Goal: Task Accomplishment & Management: Use online tool/utility

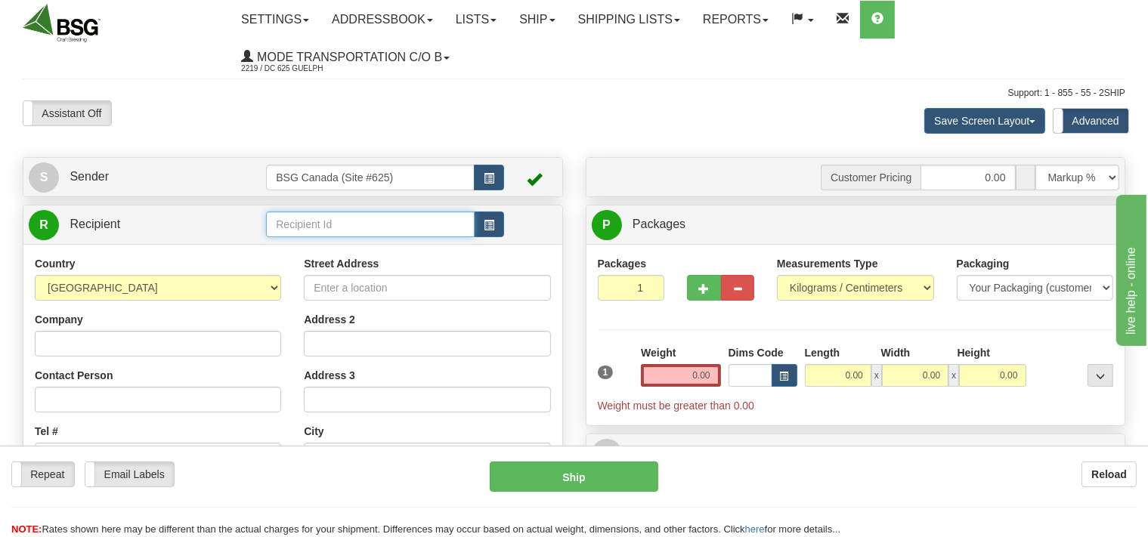
click at [316, 224] on input "text" at bounding box center [370, 225] width 208 height 26
click at [317, 249] on div "BANCROFT BREWING" at bounding box center [367, 248] width 193 height 17
type input "BANCROFT BREWING"
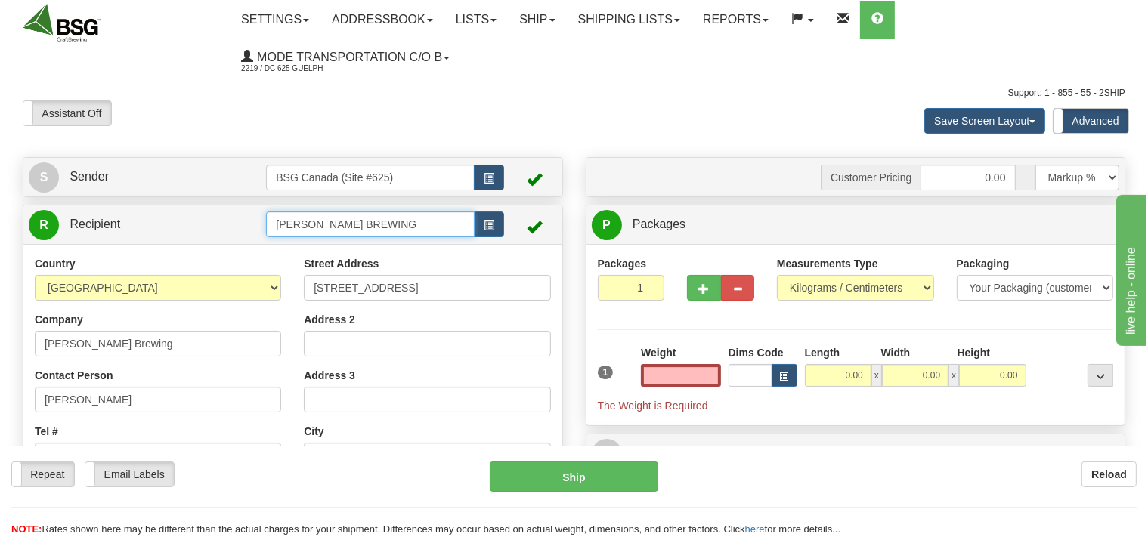
type input "0.00"
click at [398, 221] on input "BANCROFT BREWING" at bounding box center [370, 225] width 208 height 26
type input "B"
type input "BANCROFT BREWING"
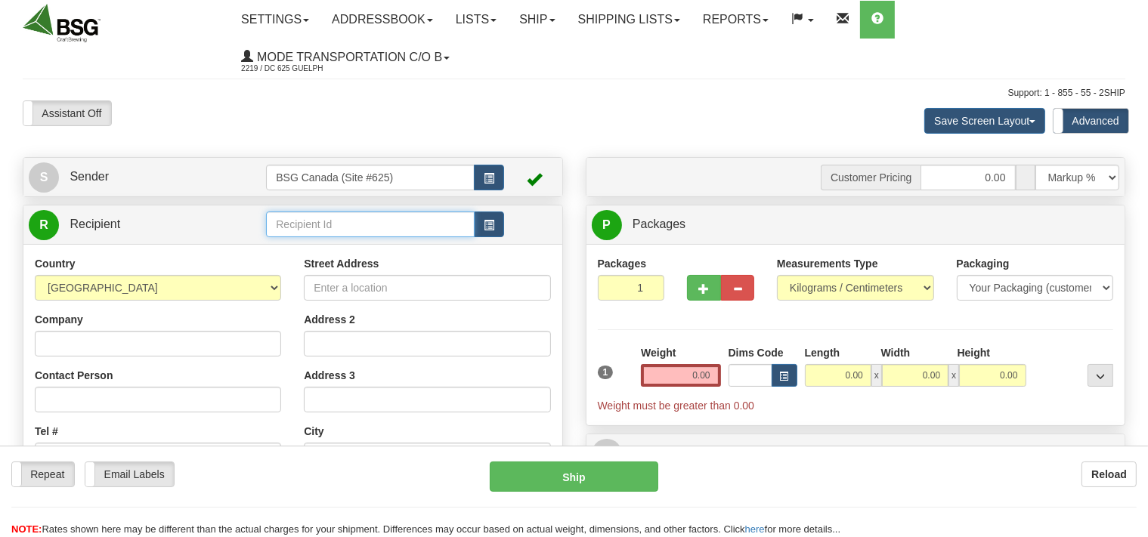
click at [307, 229] on input "text" at bounding box center [370, 225] width 208 height 26
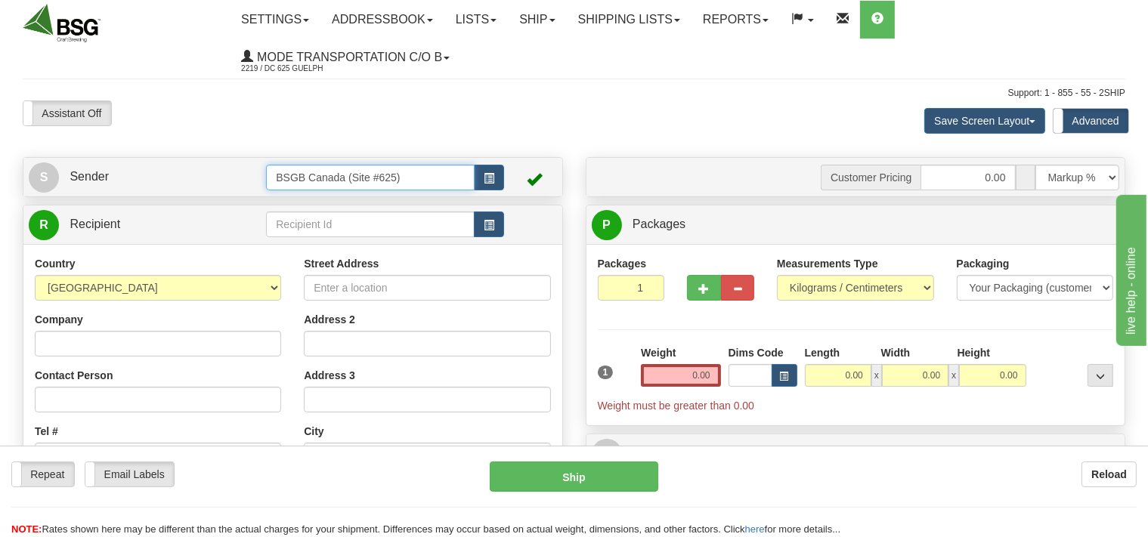
click at [298, 186] on input "BSGB Canada (Site #625)" at bounding box center [370, 178] width 208 height 26
type input "BSGBANCROFT BREWING #2 Canada (Site #625)"
click at [292, 222] on input "text" at bounding box center [370, 225] width 208 height 26
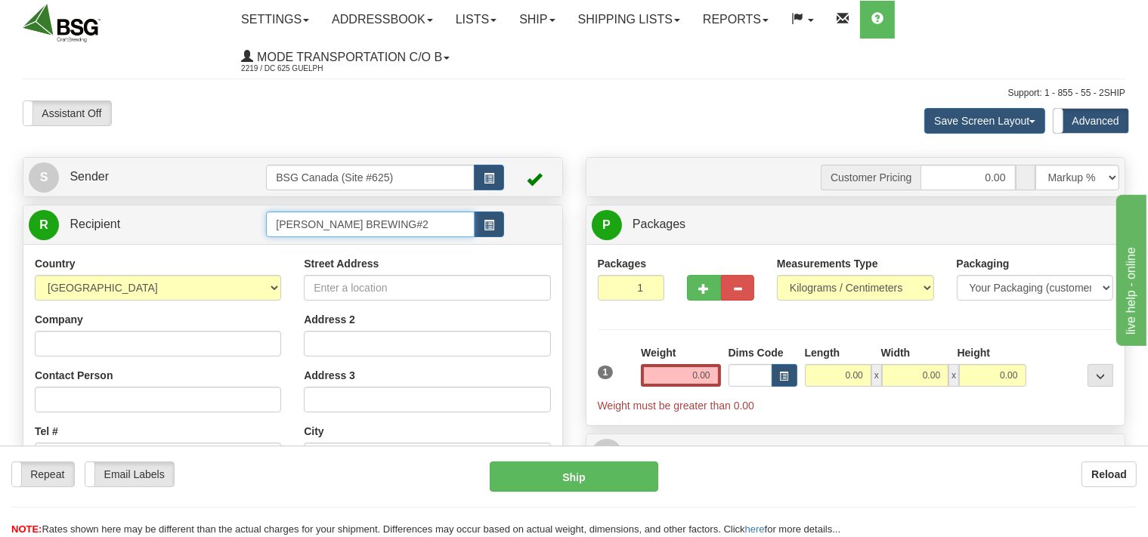
type input "BANCROFT BREWING#2"
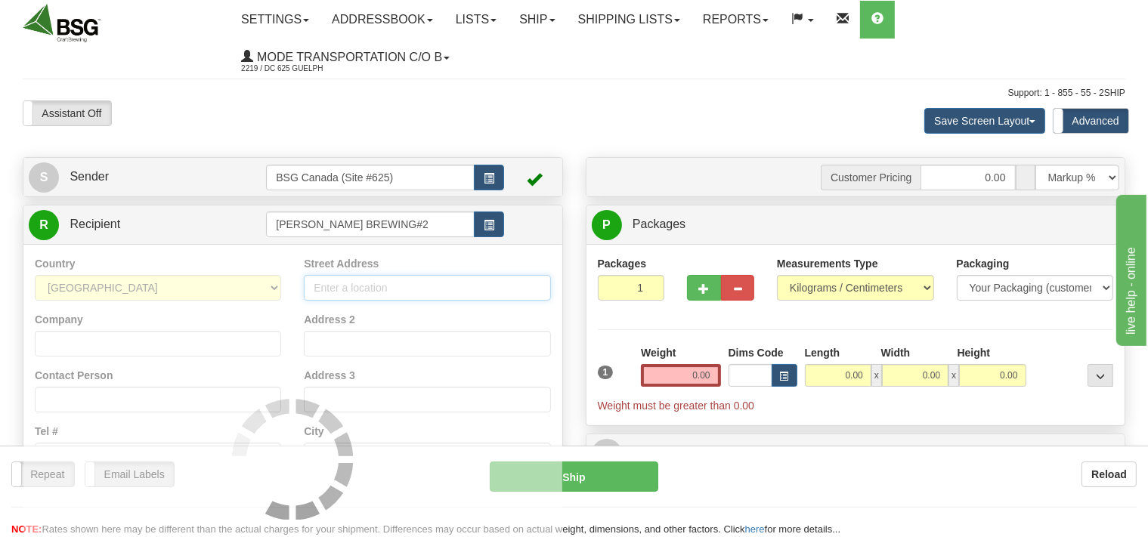
click at [320, 295] on input "Street Address" at bounding box center [427, 288] width 246 height 26
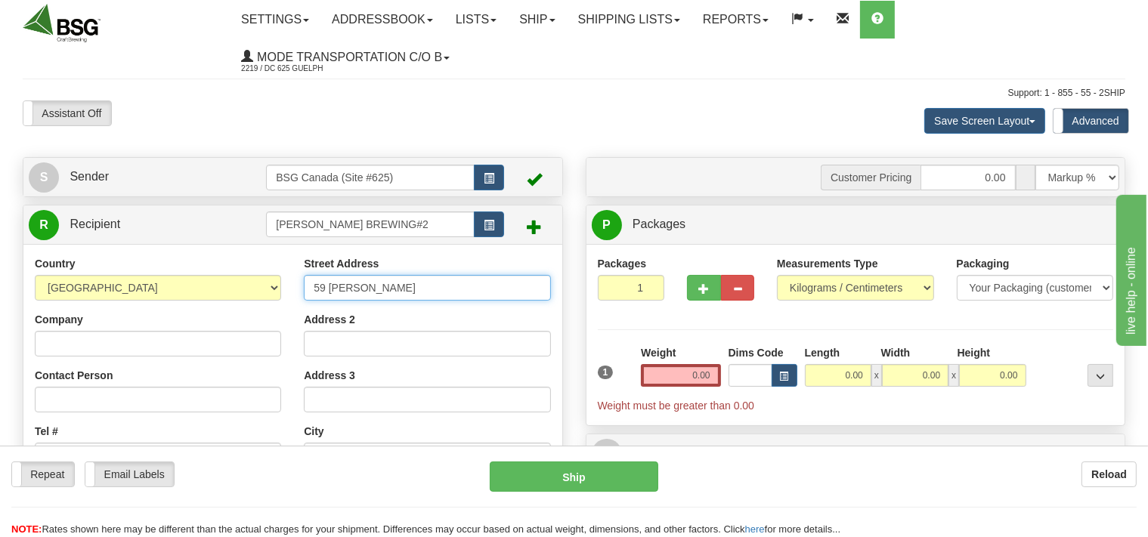
click at [327, 289] on input "59 hasting" at bounding box center [427, 288] width 246 height 26
click at [366, 292] on input "59 Hasting" at bounding box center [427, 288] width 246 height 26
click at [387, 294] on input "59 Hastings St north" at bounding box center [427, 288] width 246 height 26
type input "59 Hastings St North"
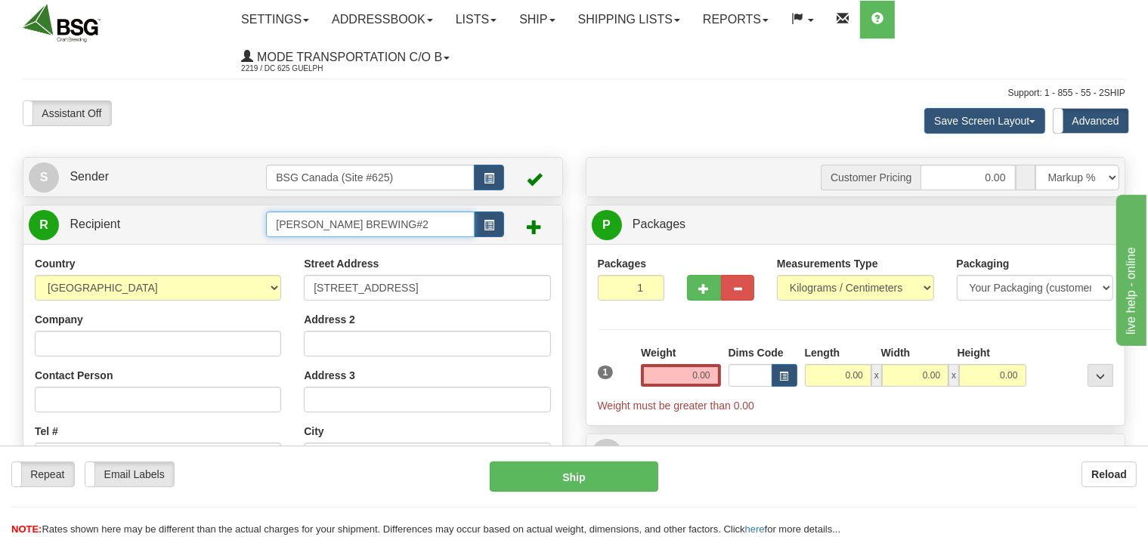
drag, startPoint x: 408, startPoint y: 226, endPoint x: 258, endPoint y: 233, distance: 150.6
click at [266, 233] on input "BANCROFT BREWING#2" at bounding box center [370, 225] width 208 height 26
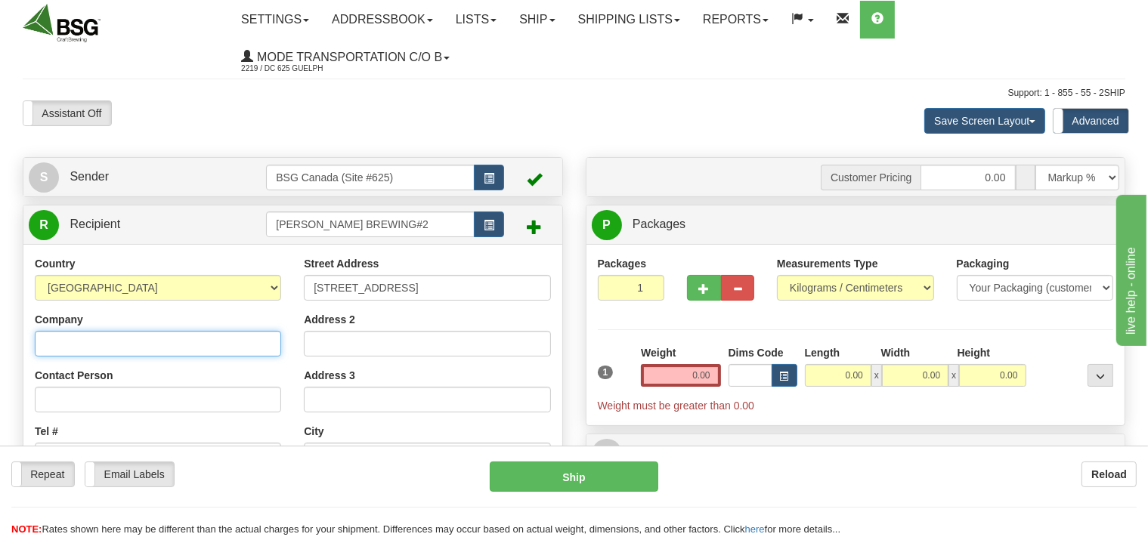
click at [135, 351] on input "Company" at bounding box center [158, 344] width 246 height 26
paste input "BANCROFT BREWING#2"
type input "BANCROFT BREWING#2"
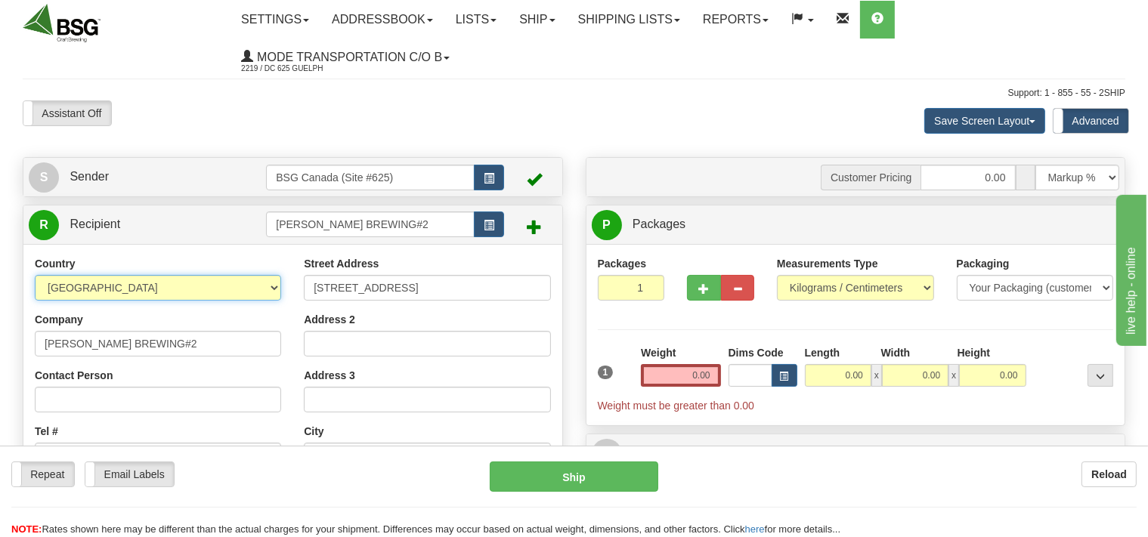
click at [35, 275] on select "AFGHANISTAN ALAND ISLANDS ALBANIA ALGERIA AMERICAN SAMOA ANDORRA ANGOLA ANGUILL…" at bounding box center [158, 288] width 246 height 26
select select "CA"
click option "[GEOGRAPHIC_DATA]" at bounding box center [0, 0] width 0 height 0
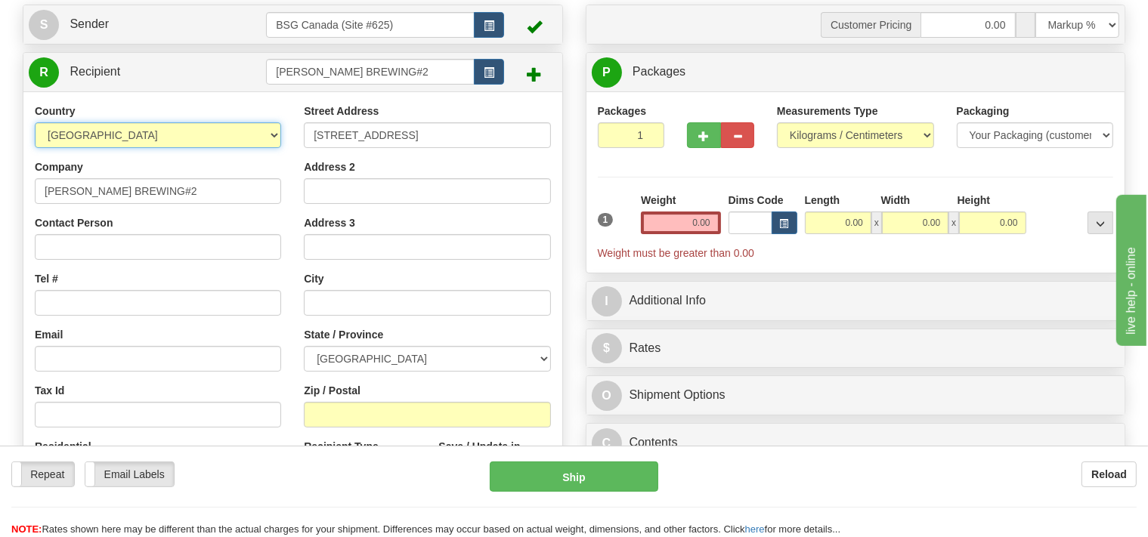
scroll to position [159, 0]
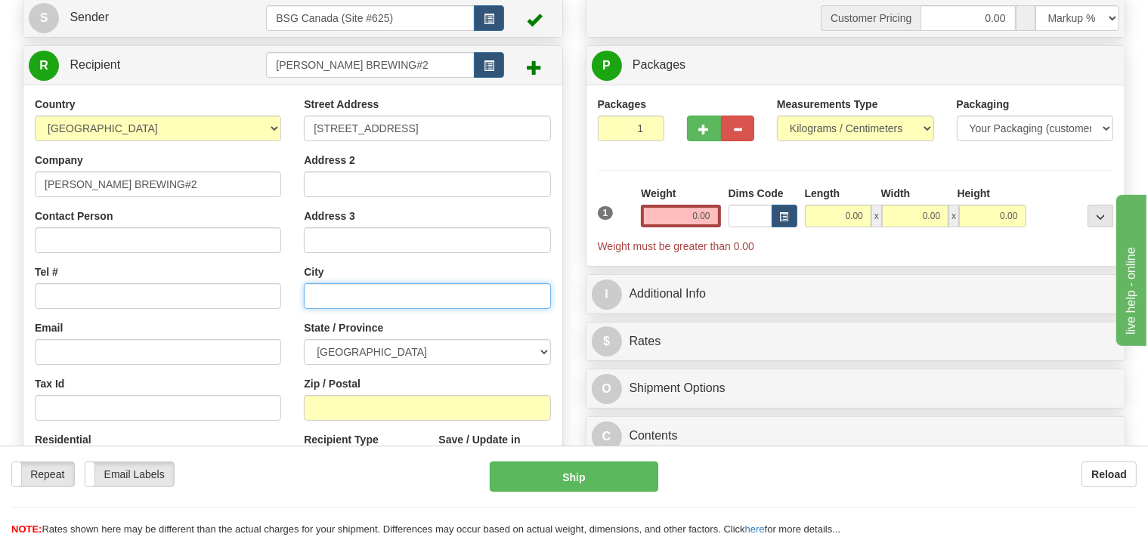
click at [317, 298] on input "text" at bounding box center [427, 296] width 246 height 26
type input "Bancroft"
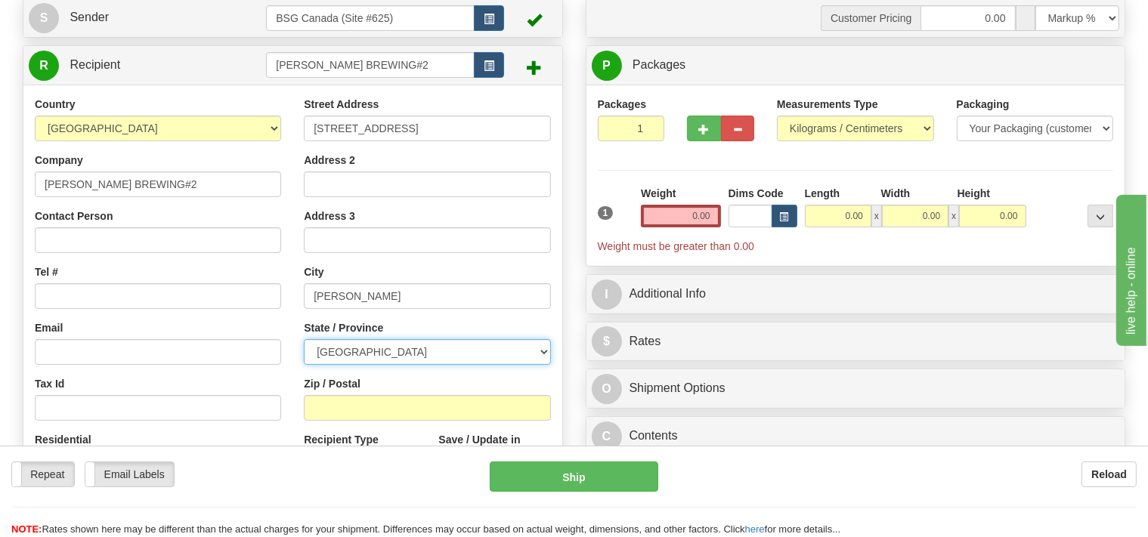
click at [304, 339] on select "ALBERTA BRITISH COLUMBIA MANITOBA NEW BRUNSWICK NEWFOUNDLAND NOVA SCOTIA NUNAVU…" at bounding box center [427, 352] width 246 height 26
select select "ON"
click option "[GEOGRAPHIC_DATA]" at bounding box center [0, 0] width 0 height 0
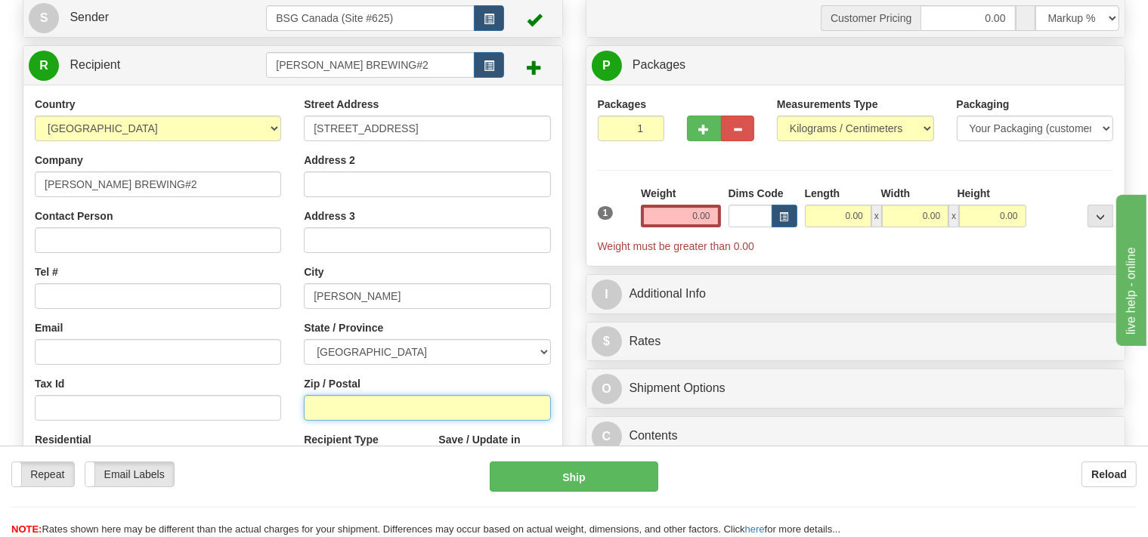
click at [355, 398] on input "Zip / Postal" at bounding box center [427, 408] width 246 height 26
type input "K0L 1C0"
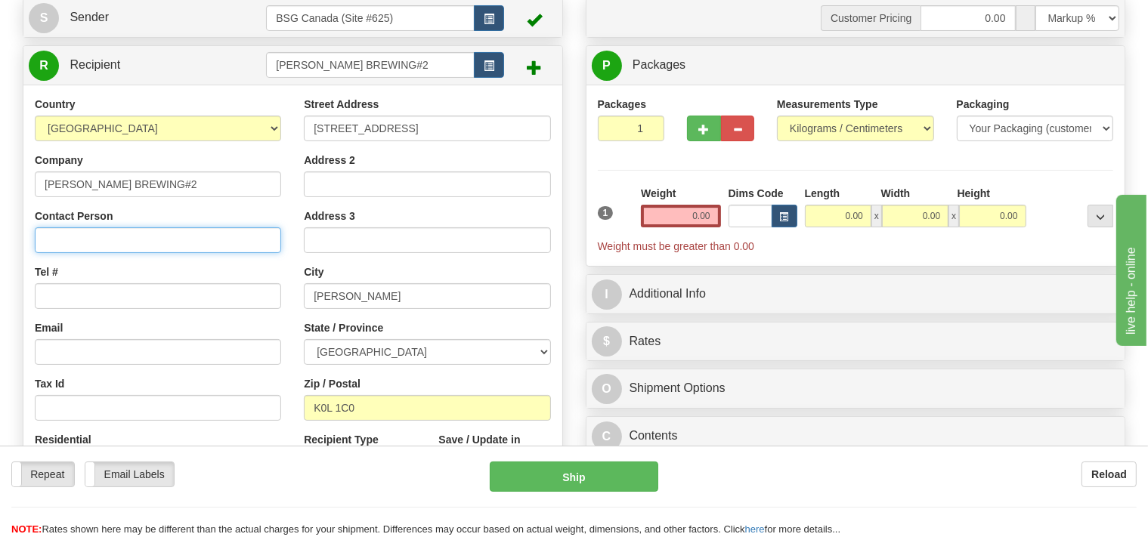
click at [76, 237] on input "Contact Person" at bounding box center [158, 241] width 246 height 26
type input "Logan"
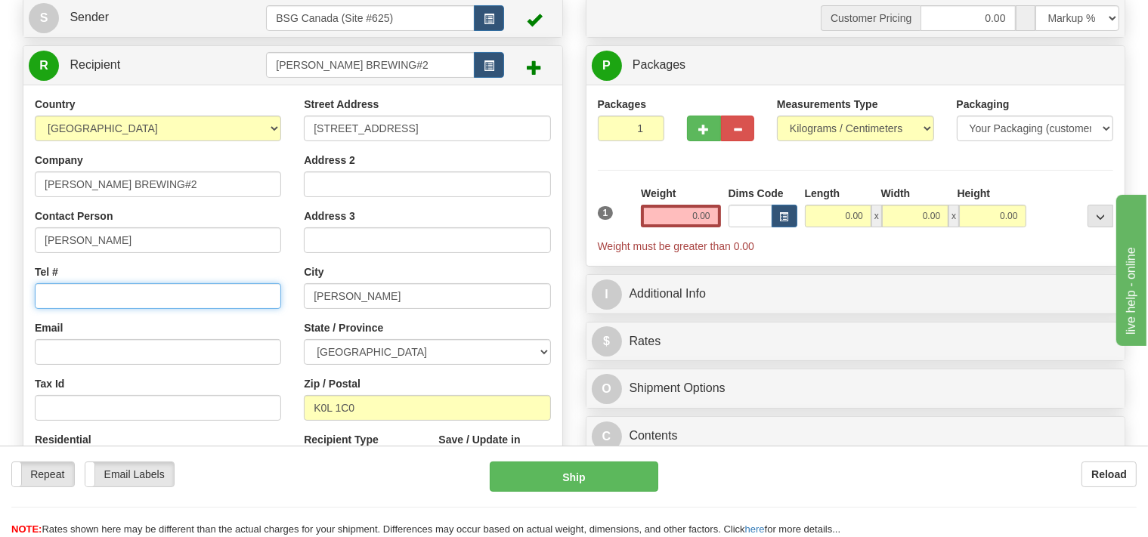
click at [101, 292] on input "Tel #" at bounding box center [158, 296] width 246 height 26
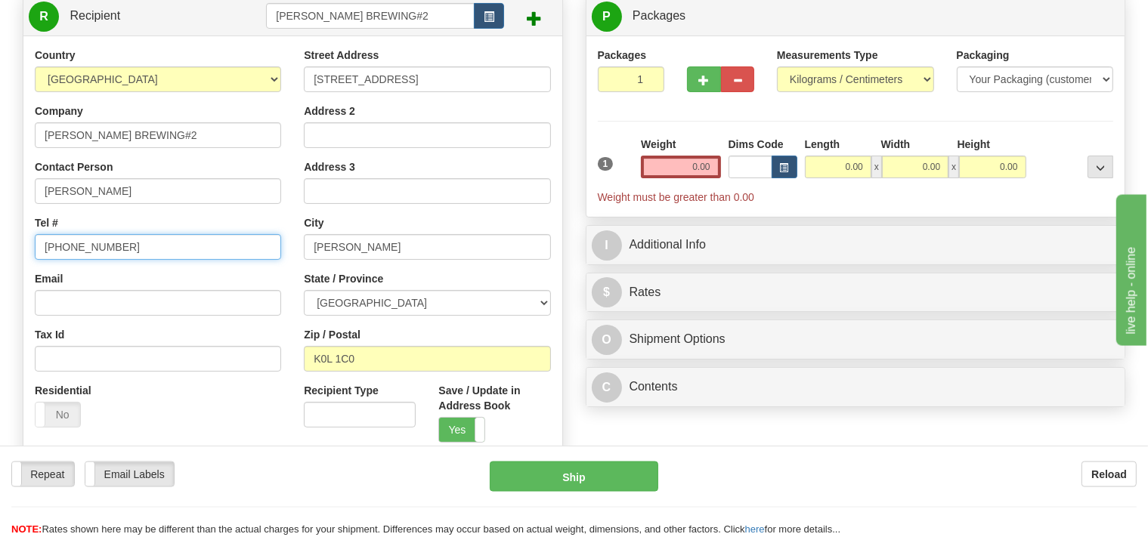
scroll to position [239, 0]
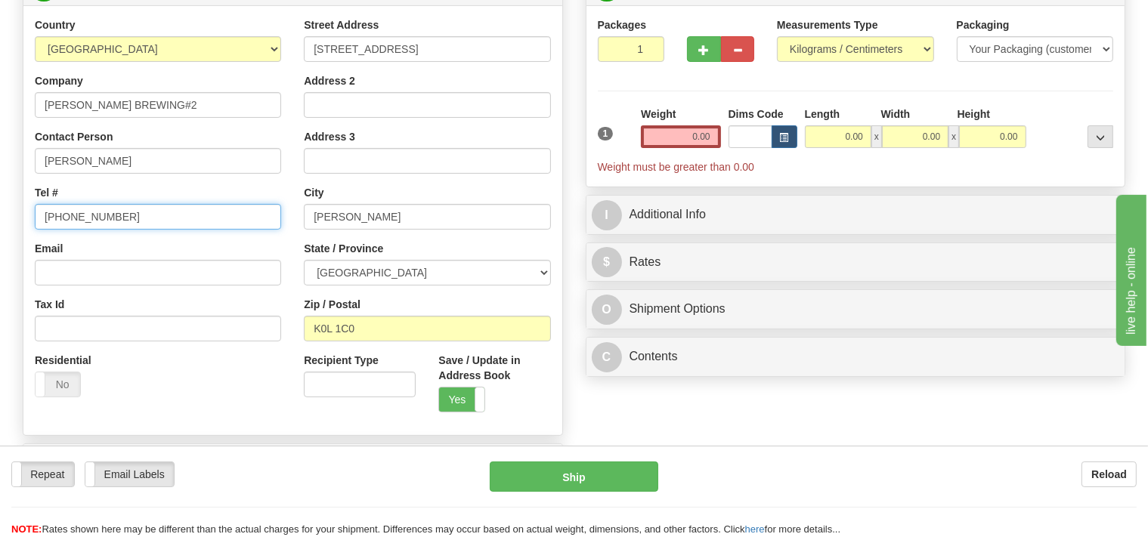
type input "613 334 8154"
click at [777, 36] on select "Pounds / Inches Kilograms / Centimeters" at bounding box center [855, 49] width 157 height 26
select select "0"
click option "Pounds / Inches" at bounding box center [0, 0] width 0 height 0
click at [673, 138] on input "0.00" at bounding box center [680, 136] width 79 height 23
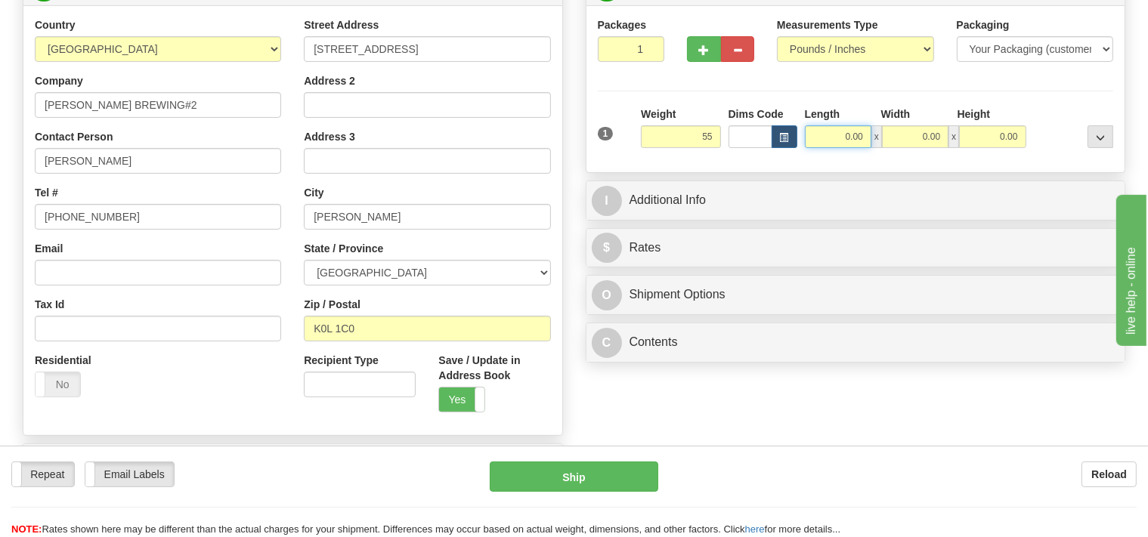
type input "55.00"
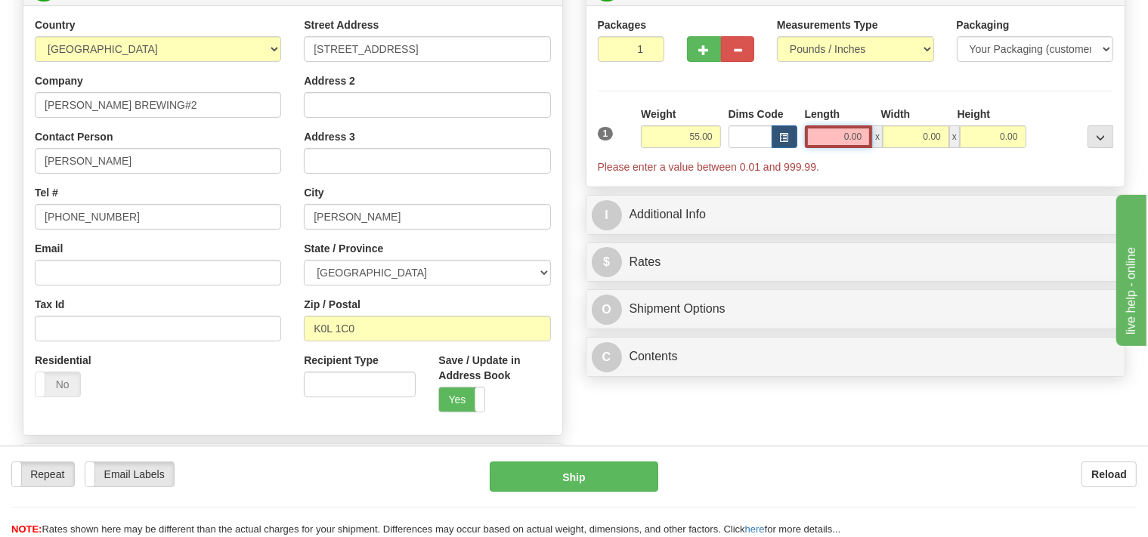
click at [833, 139] on input "0.00" at bounding box center [839, 136] width 68 height 23
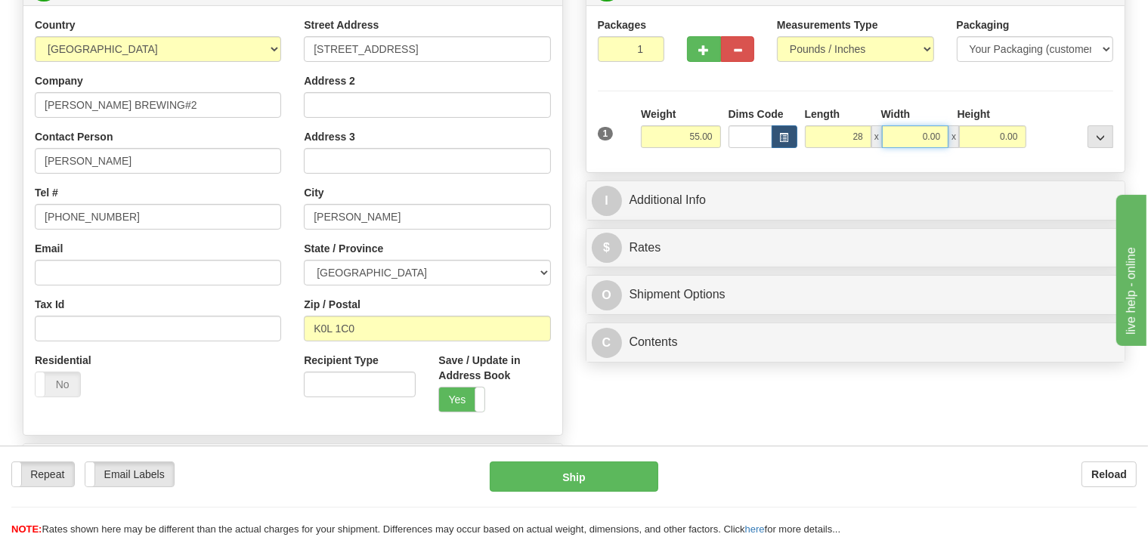
type input "28.00"
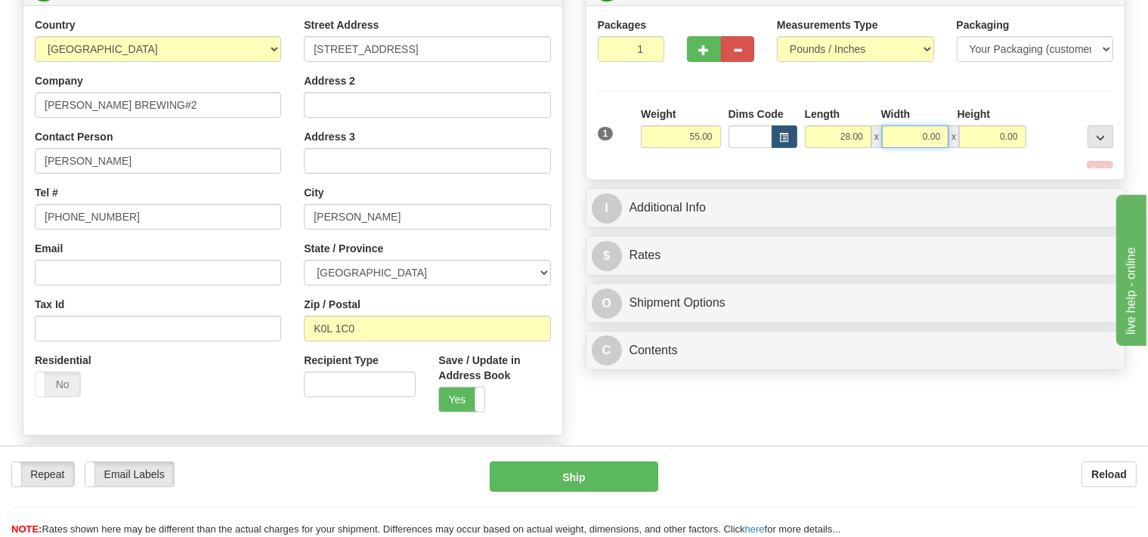
click at [909, 132] on input "0.00" at bounding box center [915, 136] width 67 height 23
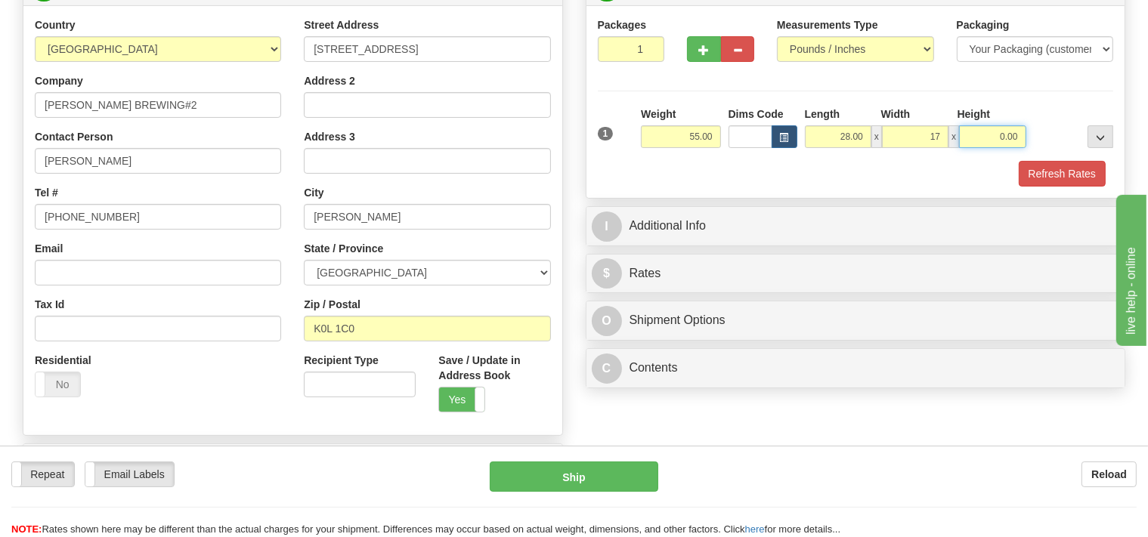
type input "17.00"
click at [977, 135] on input "0.00" at bounding box center [992, 136] width 67 height 23
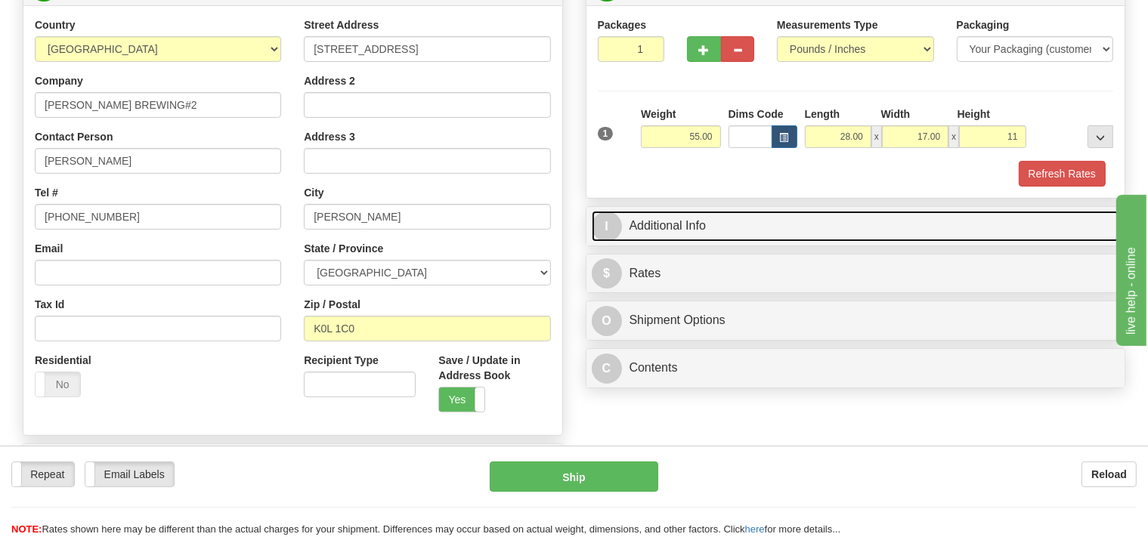
type input "11.00"
click at [757, 230] on link "I Additional Info" at bounding box center [856, 226] width 528 height 31
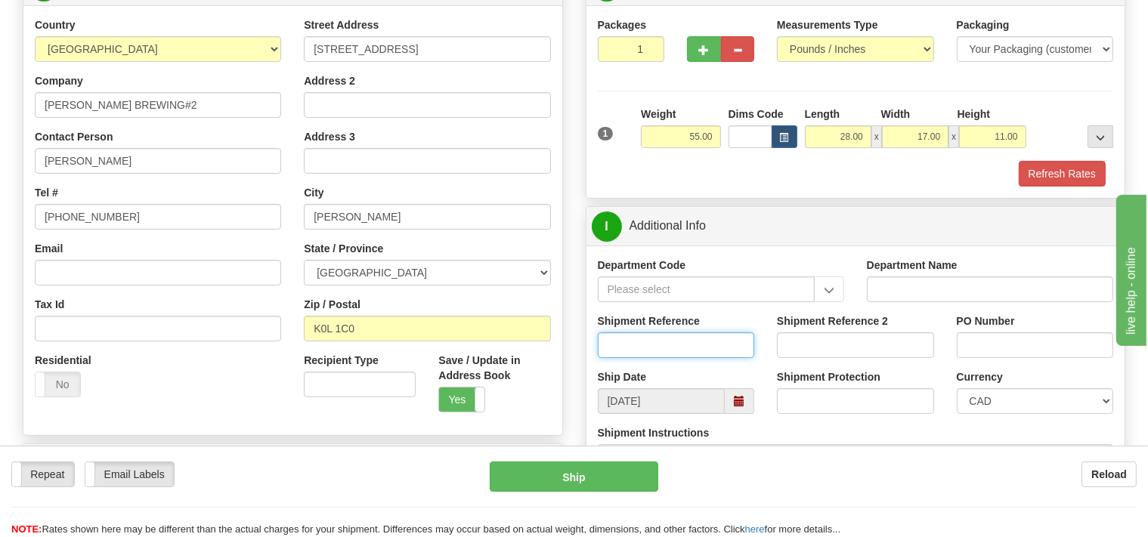
click at [633, 335] on input "Shipment Reference" at bounding box center [676, 346] width 157 height 26
type input "SO170-150850"
click at [1048, 172] on button "Refresh Rates" at bounding box center [1062, 174] width 87 height 26
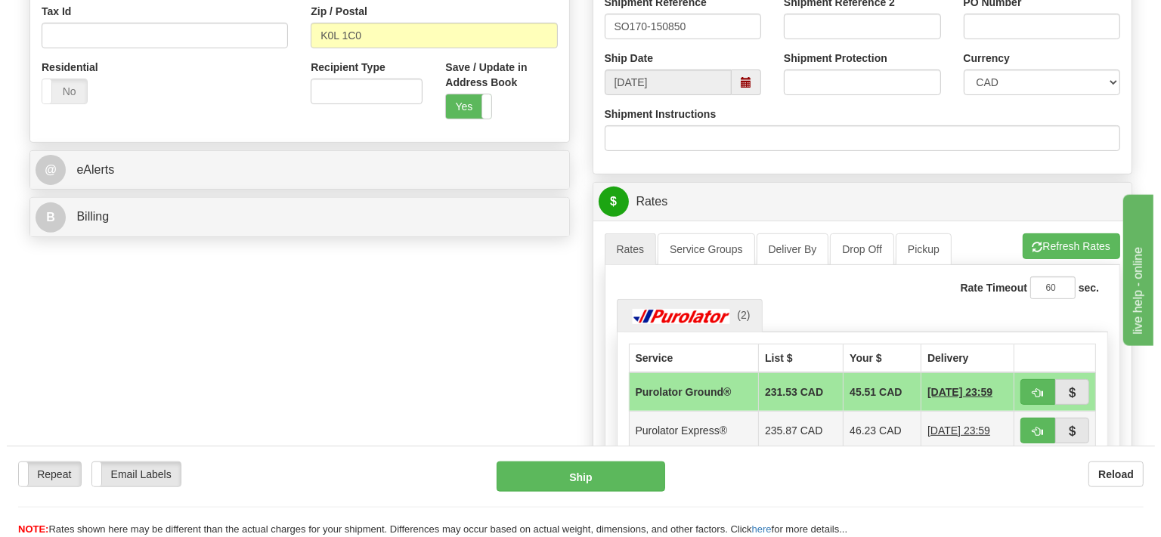
scroll to position [559, 0]
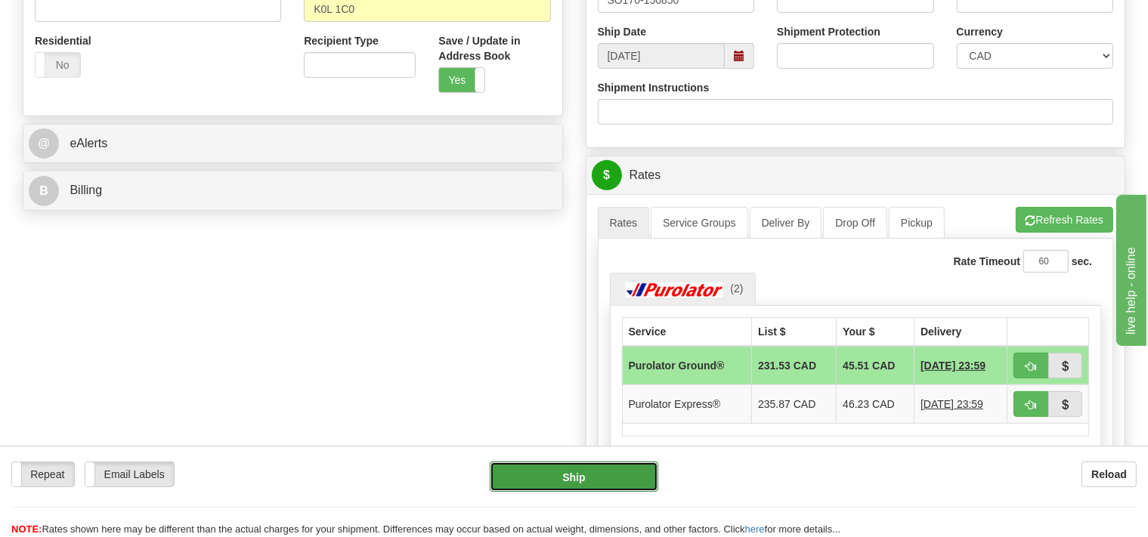
click at [620, 473] on button "Ship" at bounding box center [574, 477] width 169 height 30
type input "260"
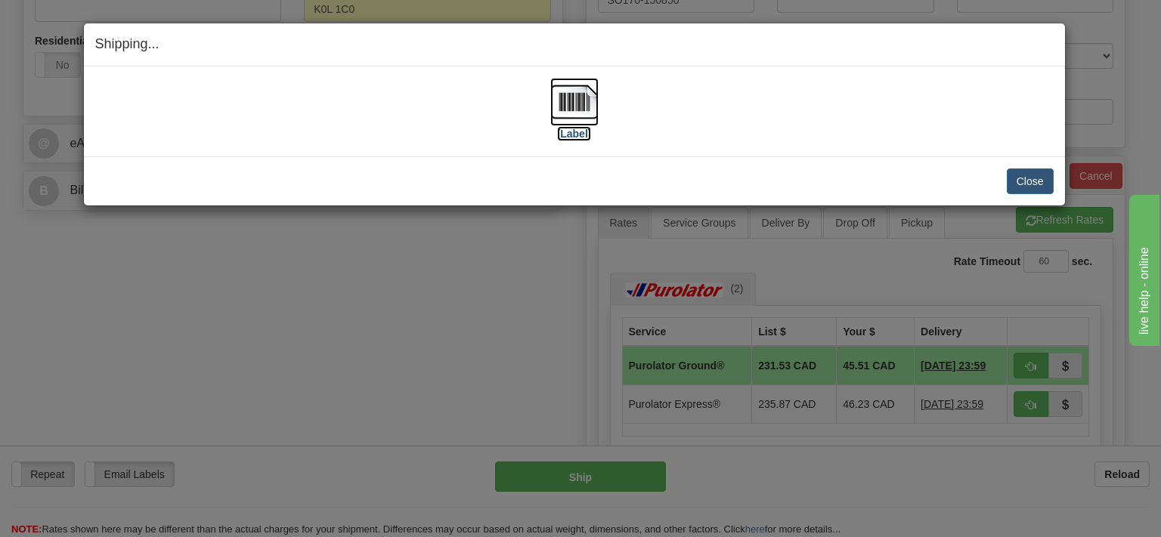
click at [578, 114] on img at bounding box center [574, 102] width 48 height 48
click at [1024, 177] on button "Close" at bounding box center [1030, 182] width 47 height 26
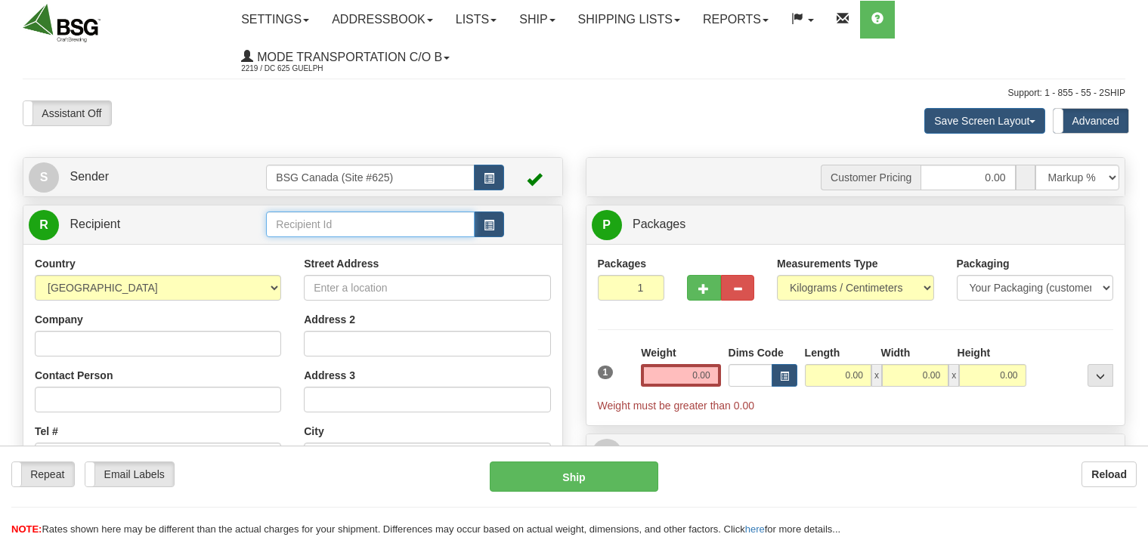
click at [336, 218] on input "text" at bounding box center [370, 225] width 208 height 26
click at [283, 223] on input "text" at bounding box center [370, 225] width 208 height 26
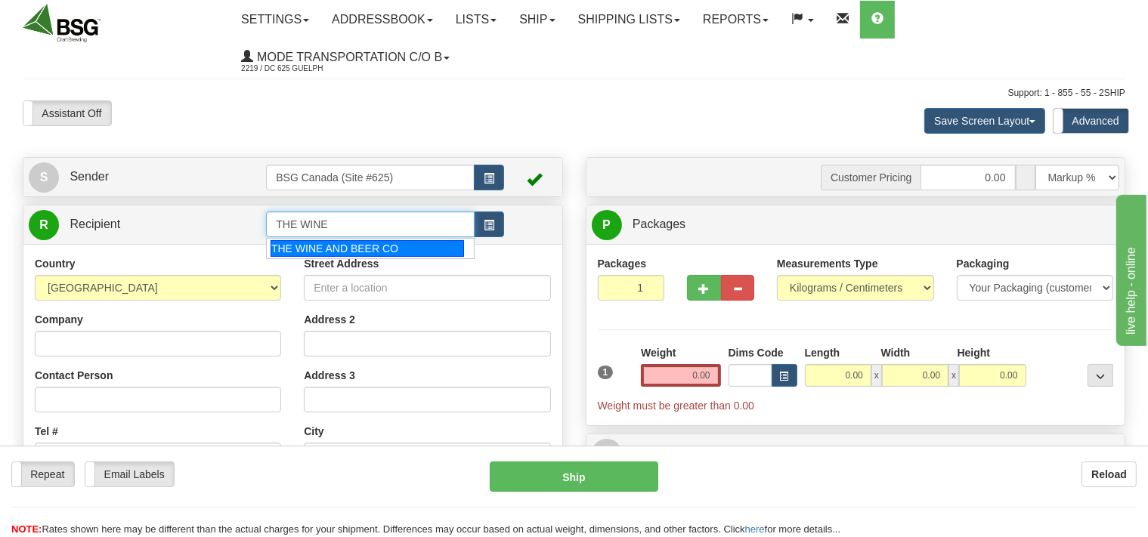
click at [343, 251] on div "THE WINE AND BEER CO" at bounding box center [367, 248] width 193 height 17
type input "THE WINE AND BEER CO"
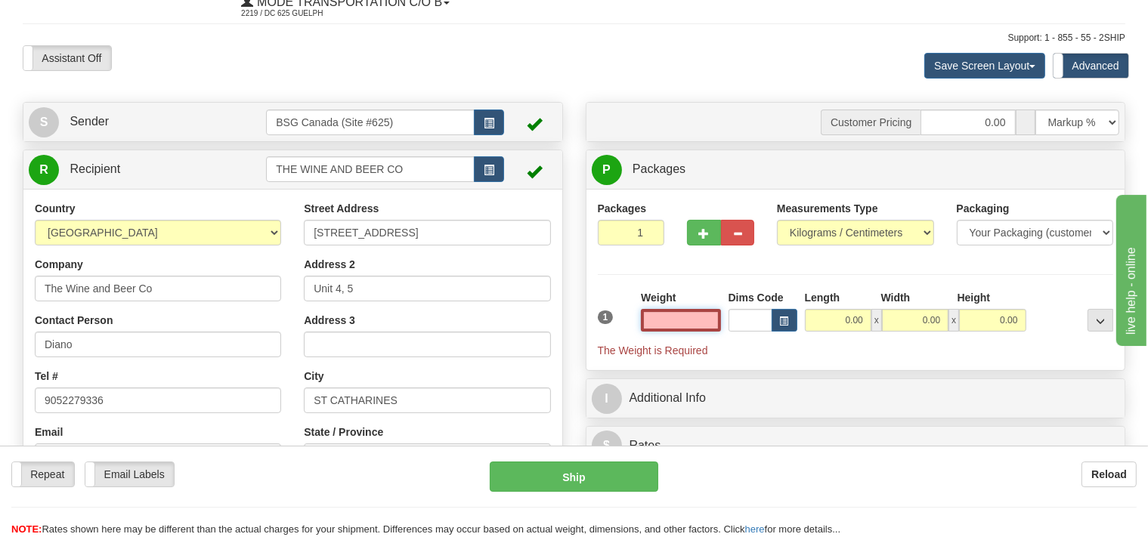
scroll to position [79, 0]
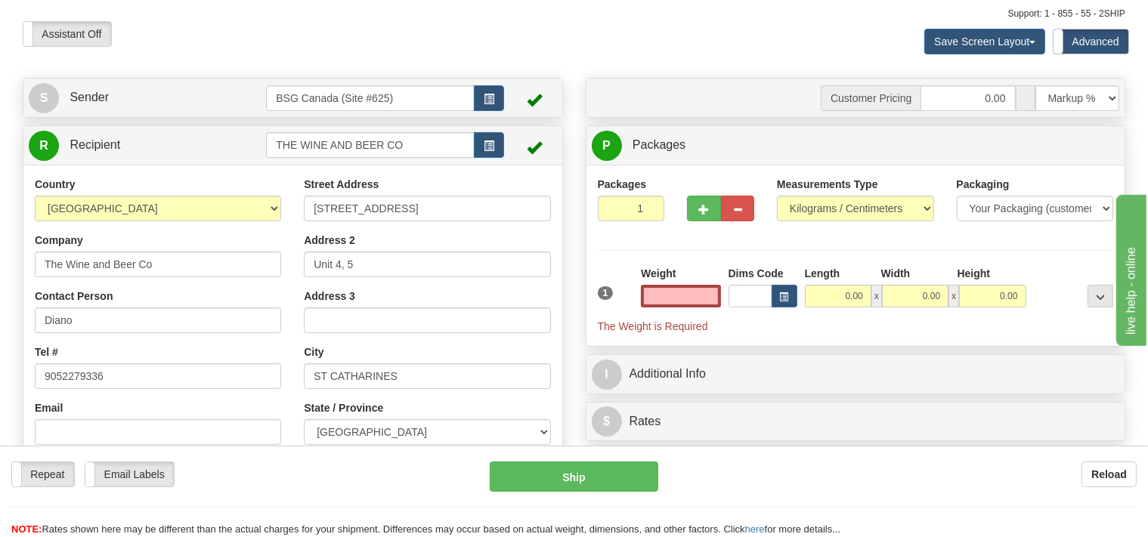
type input "0.00"
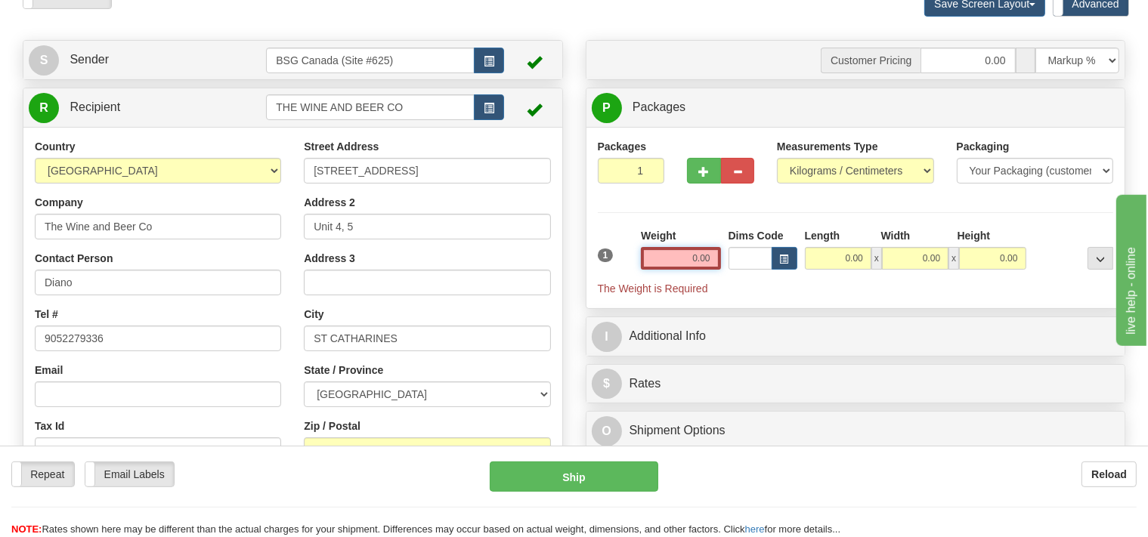
scroll to position [159, 0]
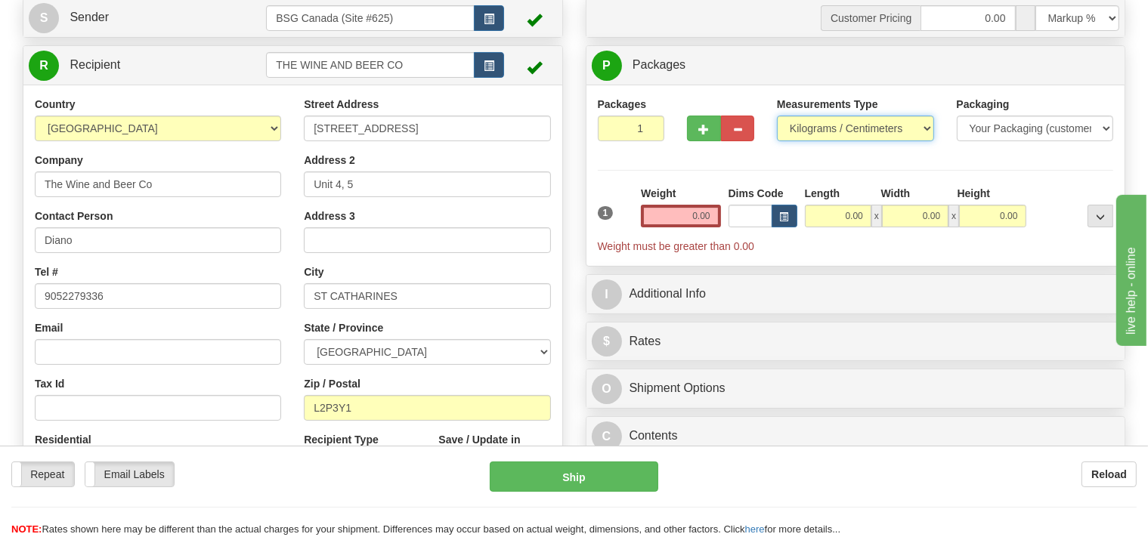
click at [777, 116] on select "Pounds / Inches Kilograms / Centimeters" at bounding box center [855, 129] width 157 height 26
select select "0"
click option "Pounds / Inches" at bounding box center [0, 0] width 0 height 0
click at [691, 209] on input "0.00" at bounding box center [680, 216] width 79 height 23
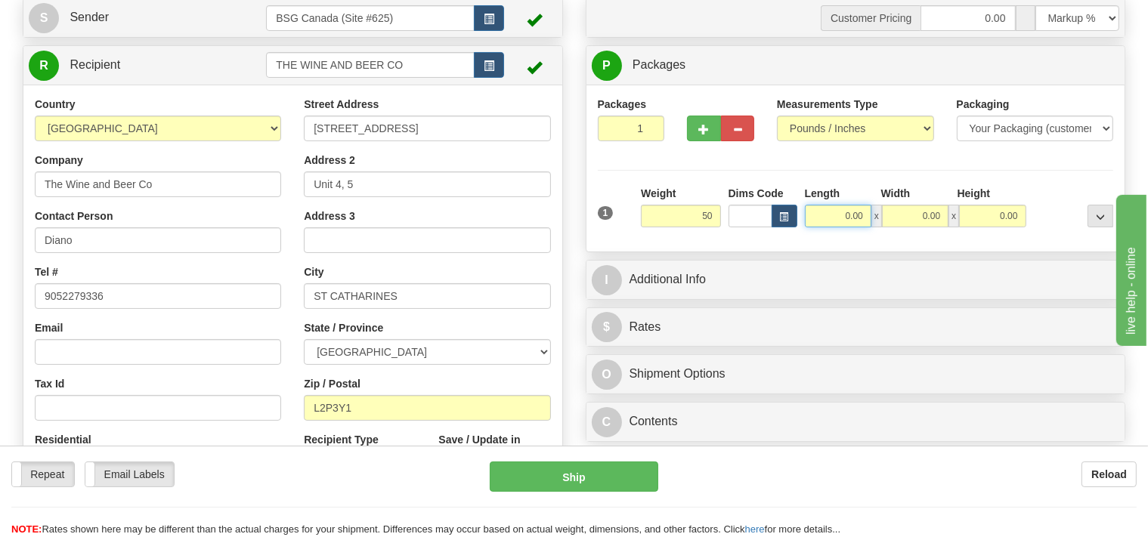
type input "50.00"
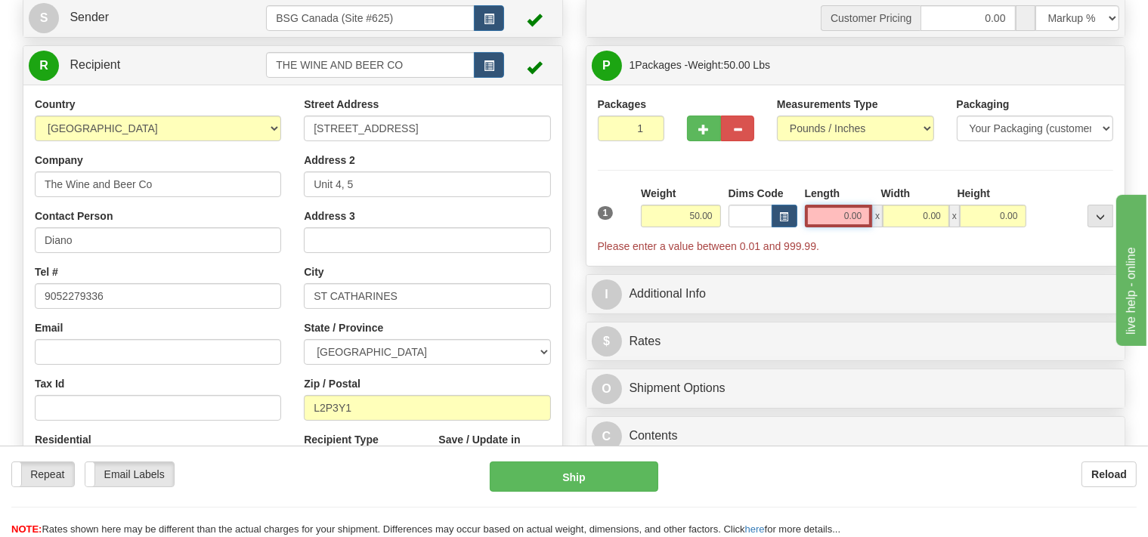
click at [831, 215] on input "0.00" at bounding box center [839, 216] width 68 height 23
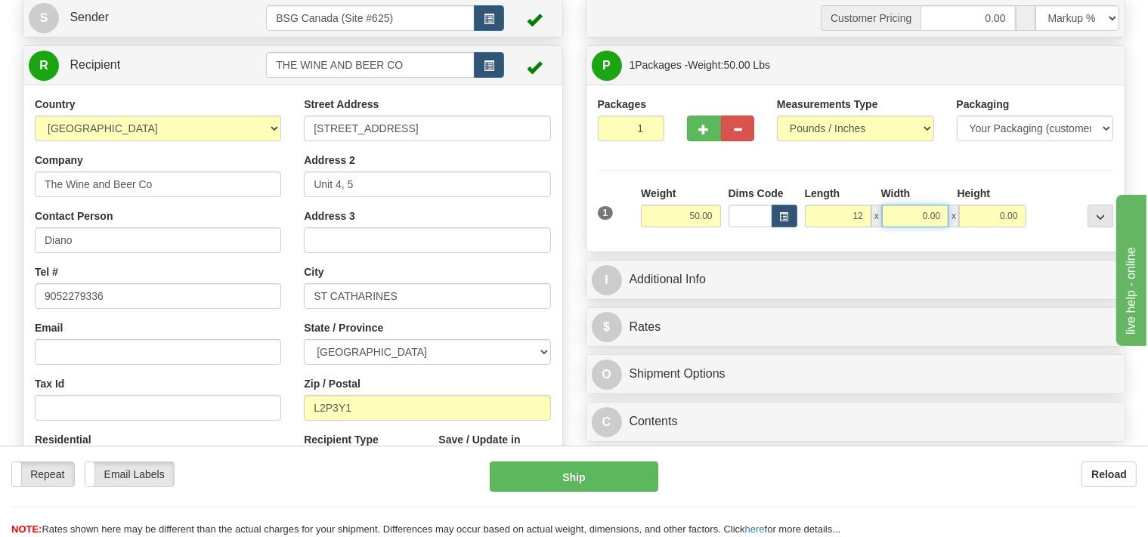
type input "12.00"
click at [893, 205] on input "0.00" at bounding box center [915, 216] width 67 height 23
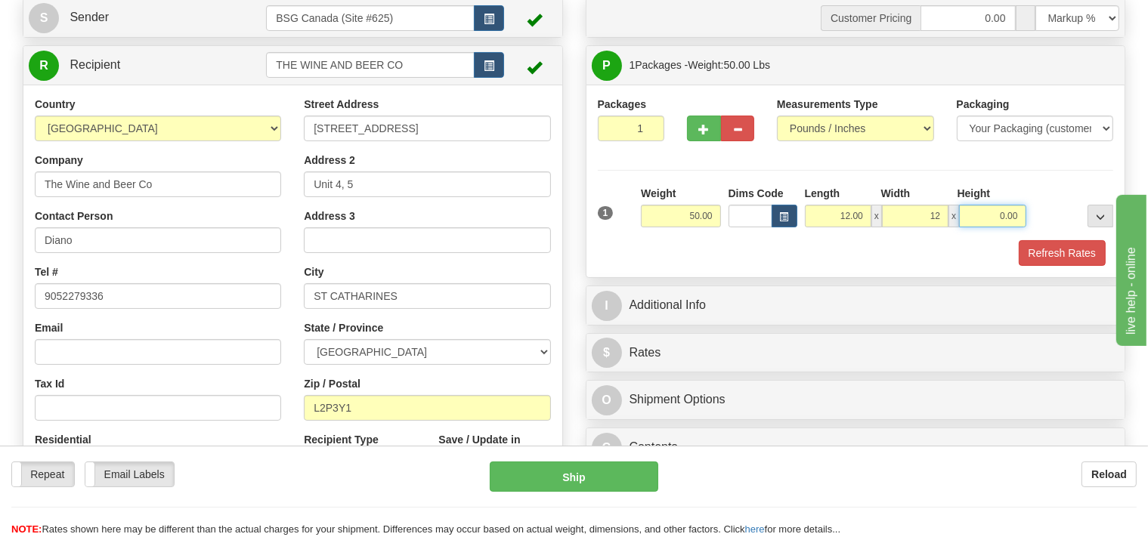
type input "12.00"
click at [981, 219] on input "0.00" at bounding box center [992, 216] width 67 height 23
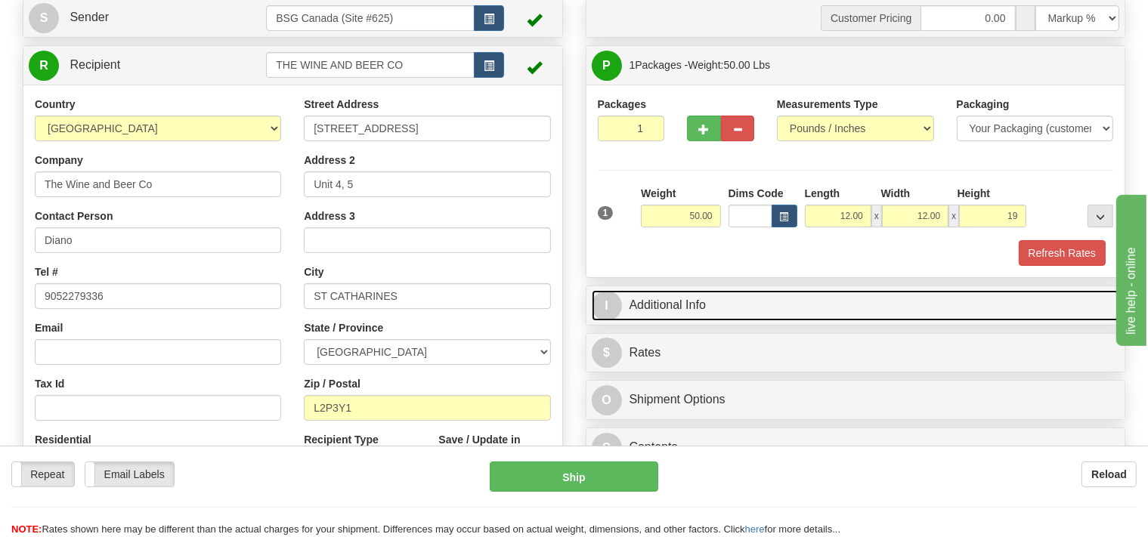
type input "19.00"
click at [735, 303] on link "I Additional Info" at bounding box center [856, 305] width 528 height 31
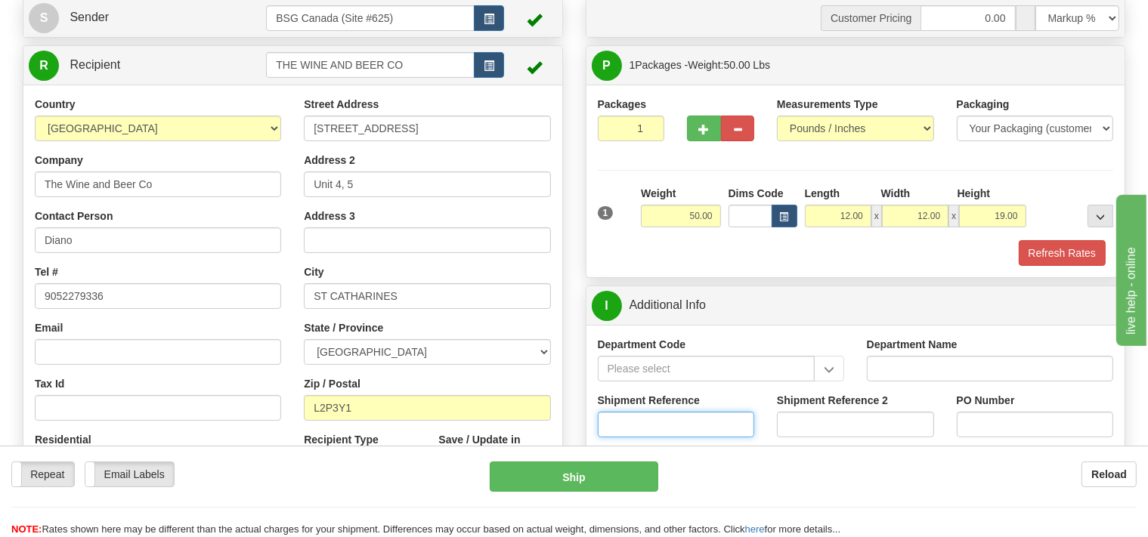
click at [669, 429] on input "Shipment Reference" at bounding box center [676, 425] width 157 height 26
type input "SO170-150985"
click at [1055, 247] on button "Refresh Rates" at bounding box center [1062, 253] width 87 height 26
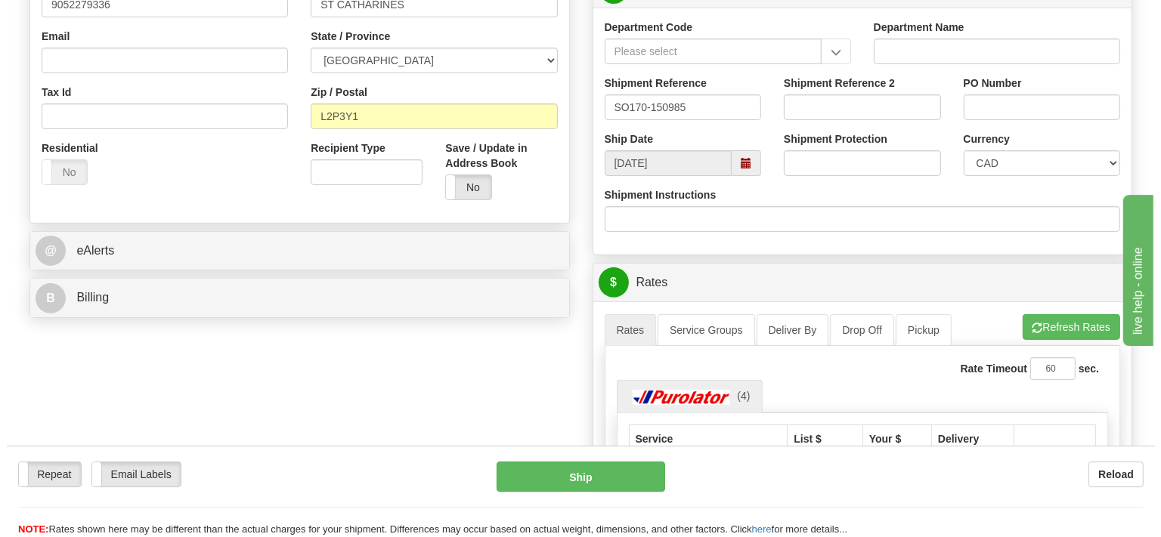
scroll to position [478, 0]
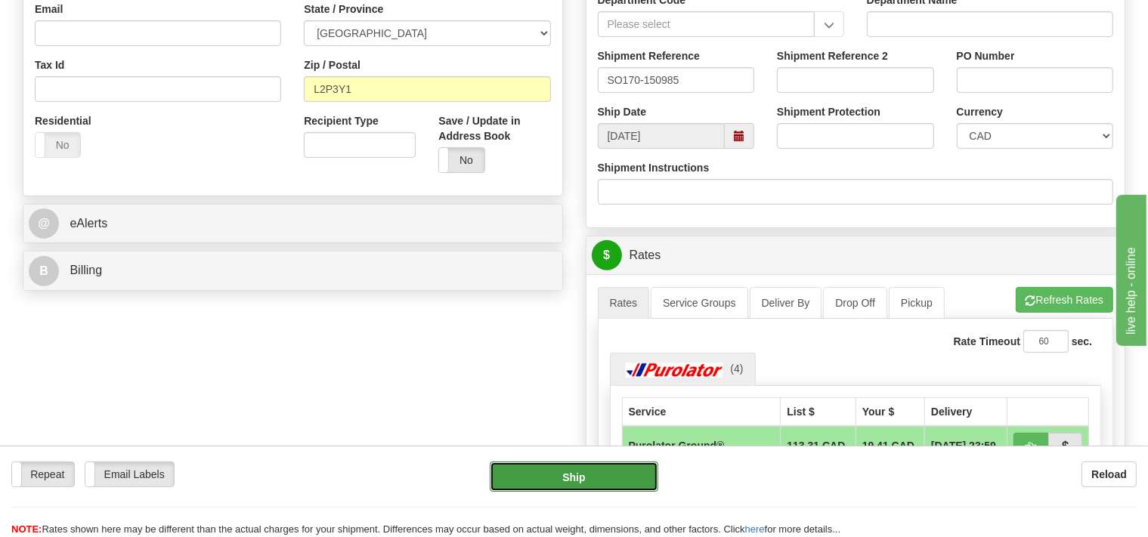
click at [630, 473] on button "Ship" at bounding box center [574, 477] width 169 height 30
type input "260"
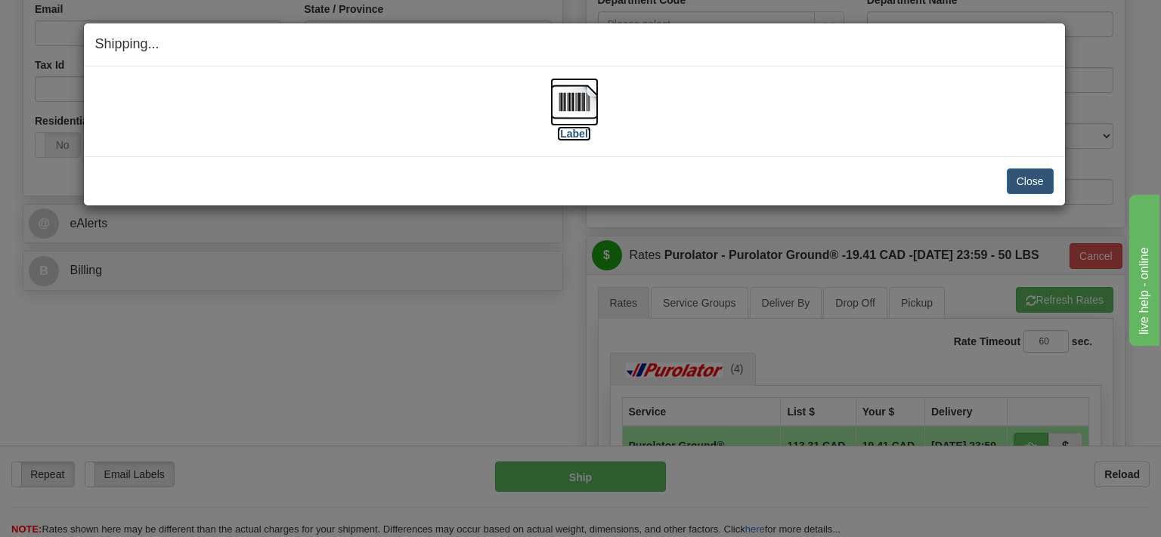
click at [587, 111] on img at bounding box center [574, 102] width 48 height 48
